Goal: Transaction & Acquisition: Purchase product/service

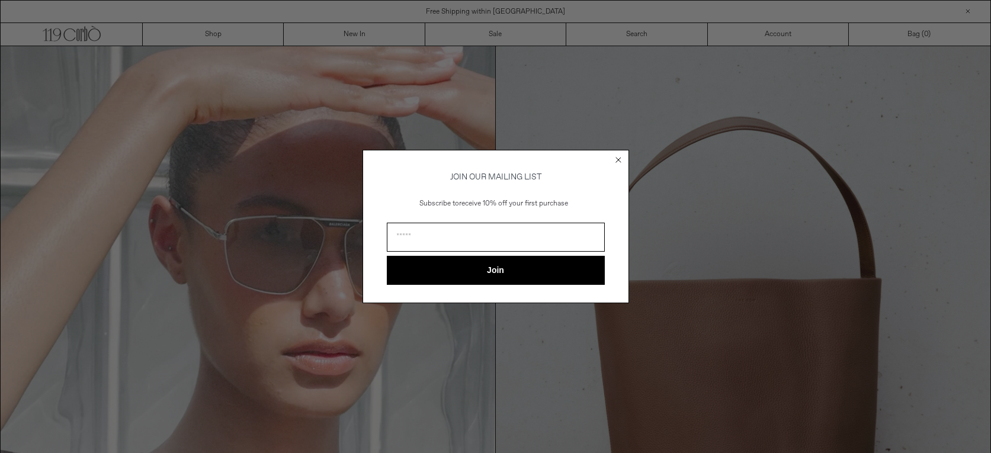
click at [620, 158] on circle "Close dialog" at bounding box center [617, 160] width 11 height 11
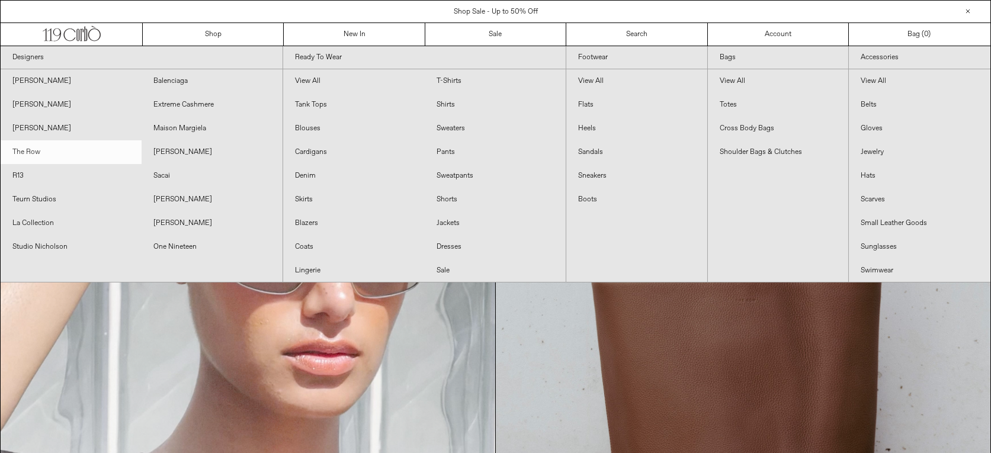
click at [27, 150] on link "The Row" at bounding box center [71, 152] width 141 height 24
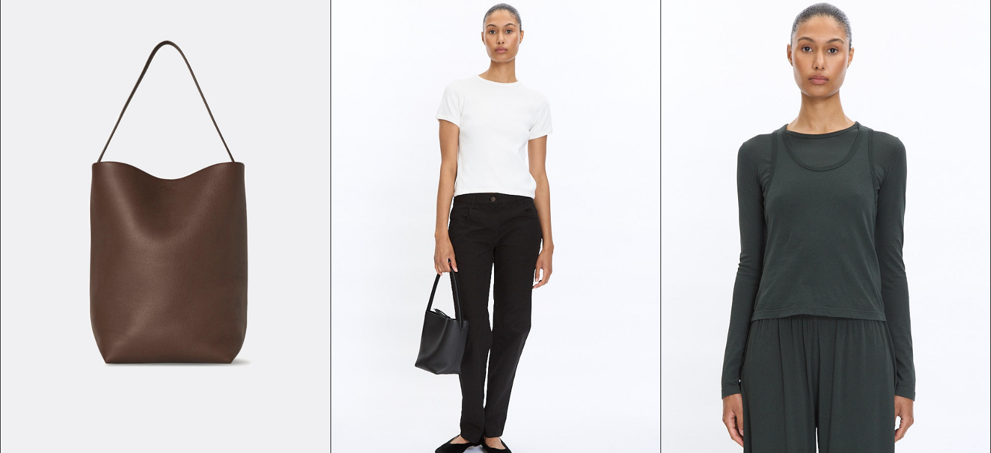
scroll to position [1760, 0]
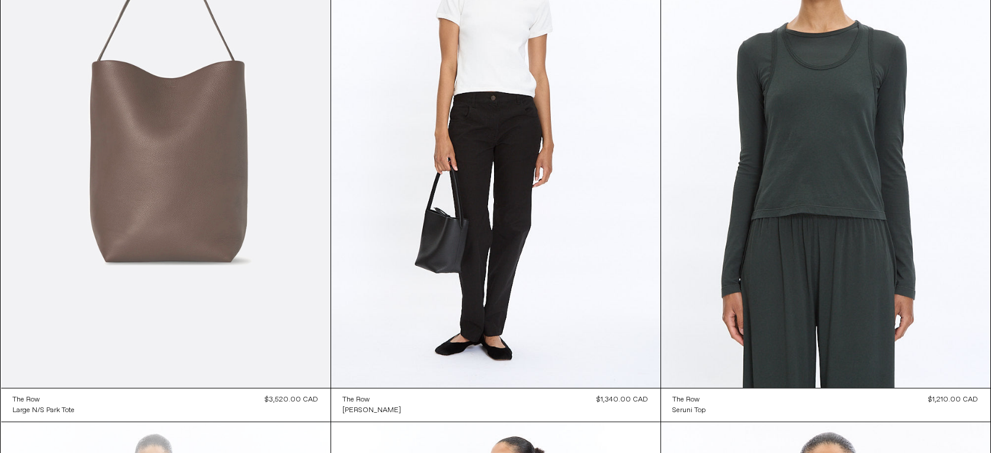
click at [197, 150] on at bounding box center [165, 141] width 329 height 494
